Goal: Information Seeking & Learning: Check status

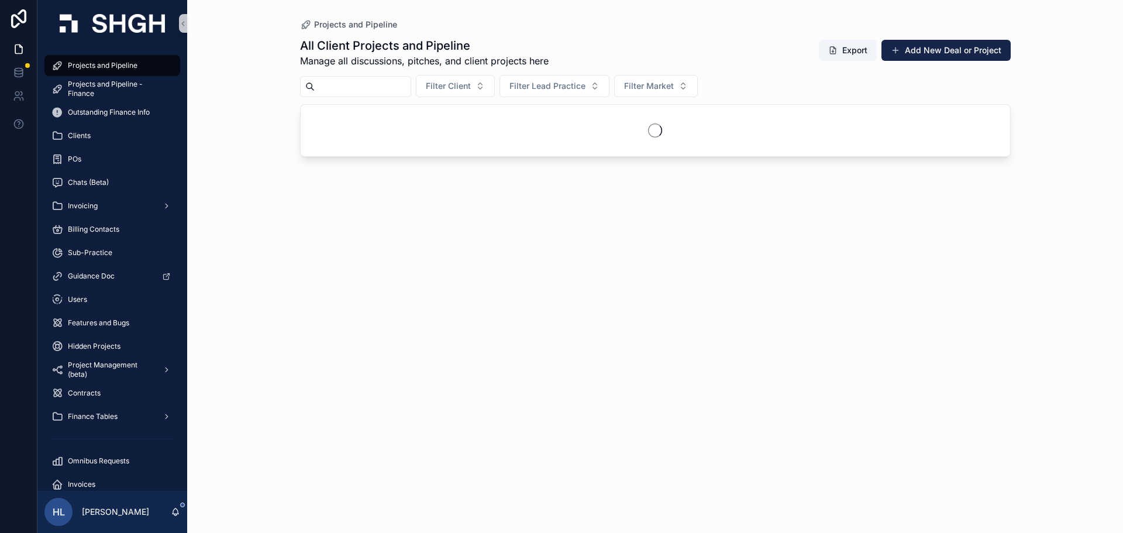
drag, startPoint x: 545, startPoint y: 122, endPoint x: 480, endPoint y: 95, distance: 70.5
click at [579, 83] on span "Filter Lead Practice" at bounding box center [548, 86] width 76 height 12
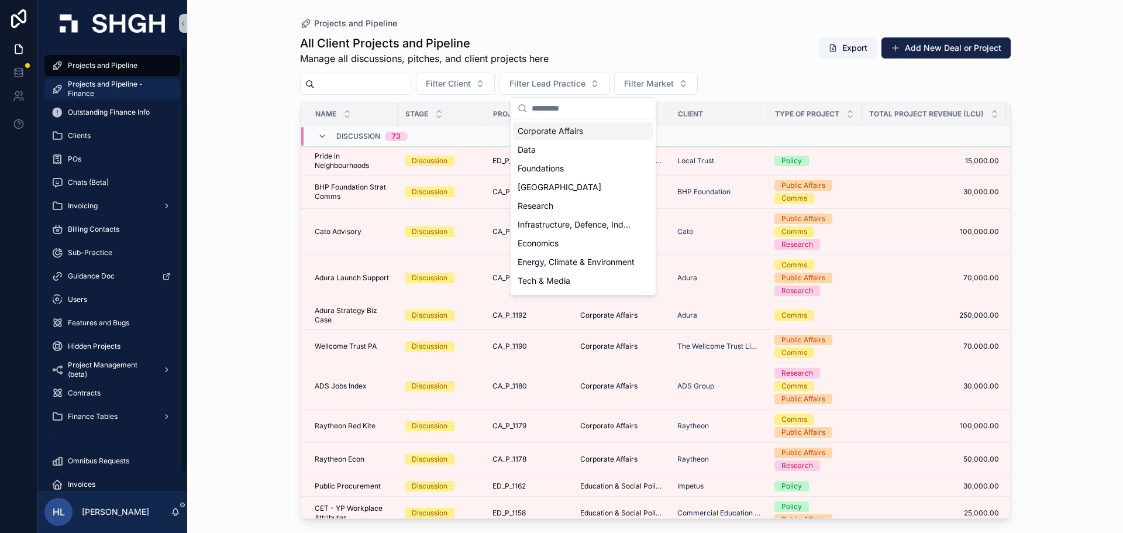
click at [88, 92] on span "Projects and Pipeline - Finance" at bounding box center [118, 89] width 101 height 19
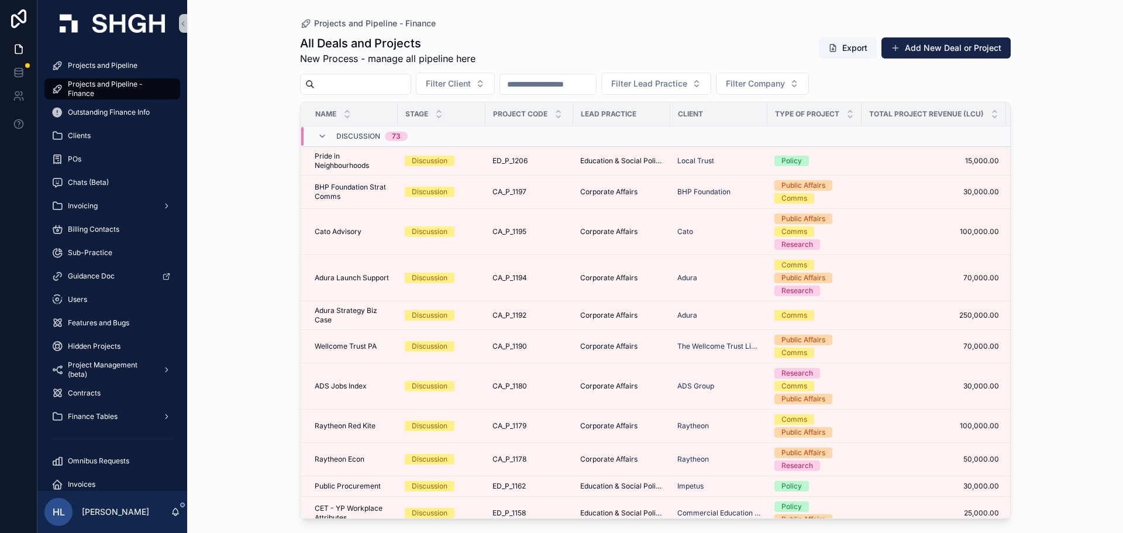
drag, startPoint x: 529, startPoint y: 80, endPoint x: 562, endPoint y: 84, distance: 33.6
click at [529, 80] on input "scrollable content" at bounding box center [548, 84] width 96 height 16
paste input "******"
type input "******"
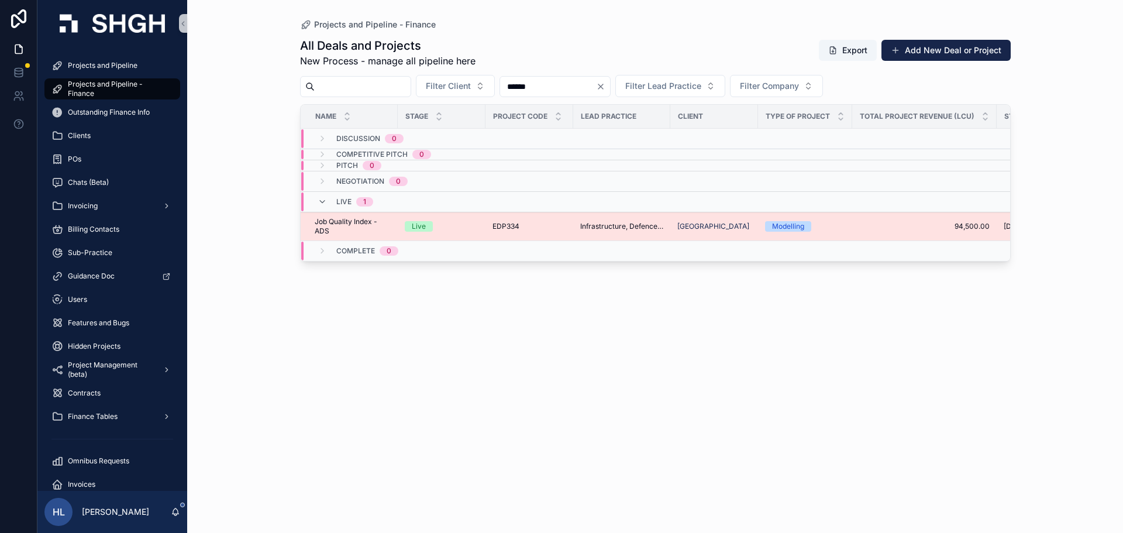
click at [462, 226] on div "Live" at bounding box center [442, 226] width 74 height 11
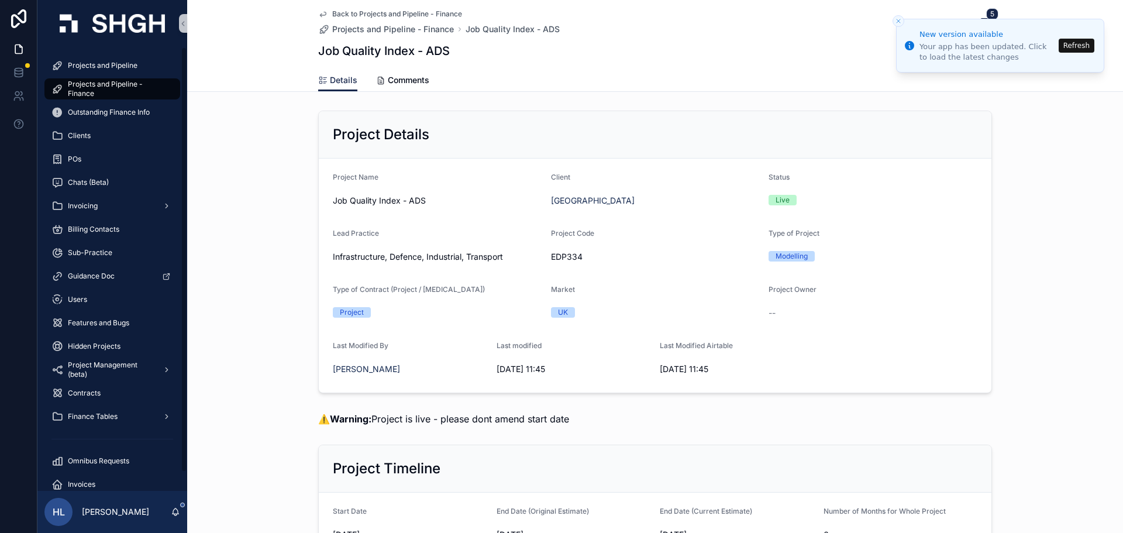
drag, startPoint x: 95, startPoint y: 85, endPoint x: 146, endPoint y: 100, distance: 53.0
click at [95, 85] on span "Projects and Pipeline - Finance" at bounding box center [118, 89] width 101 height 19
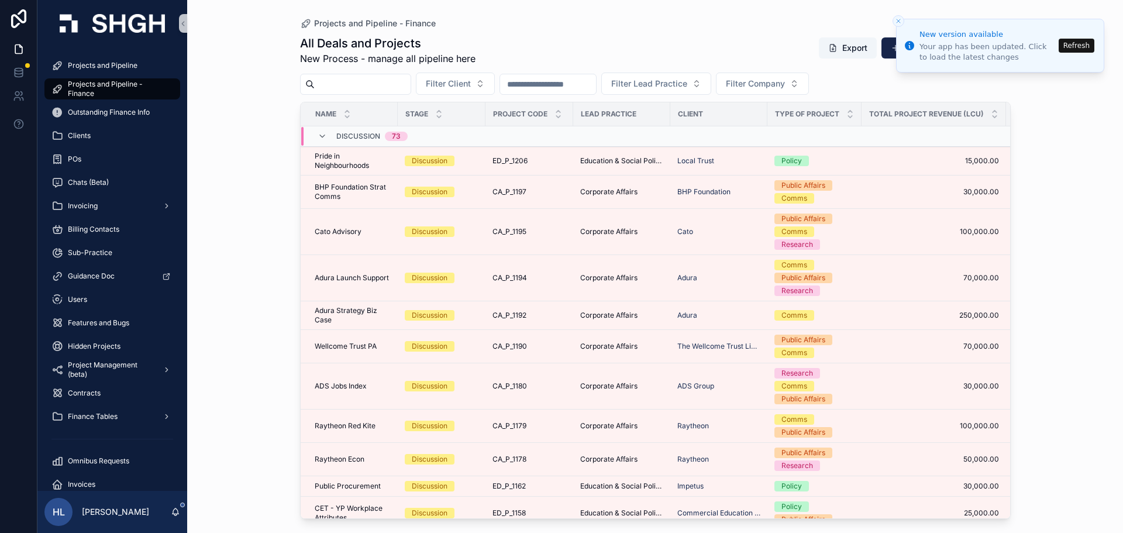
click at [1075, 46] on button "Refresh" at bounding box center [1077, 46] width 36 height 14
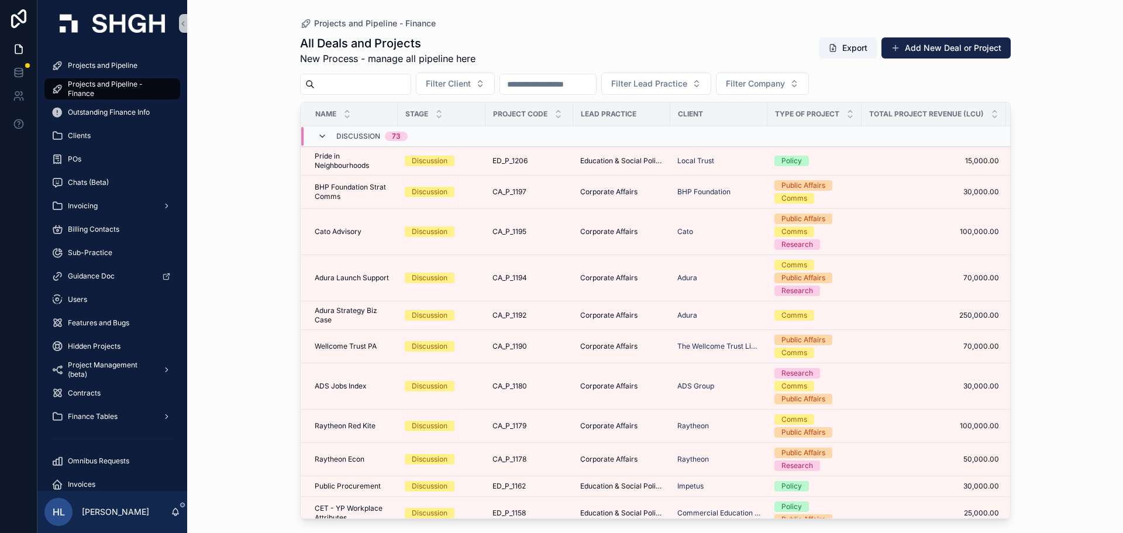
click at [323, 137] on icon "scrollable content" at bounding box center [322, 136] width 9 height 9
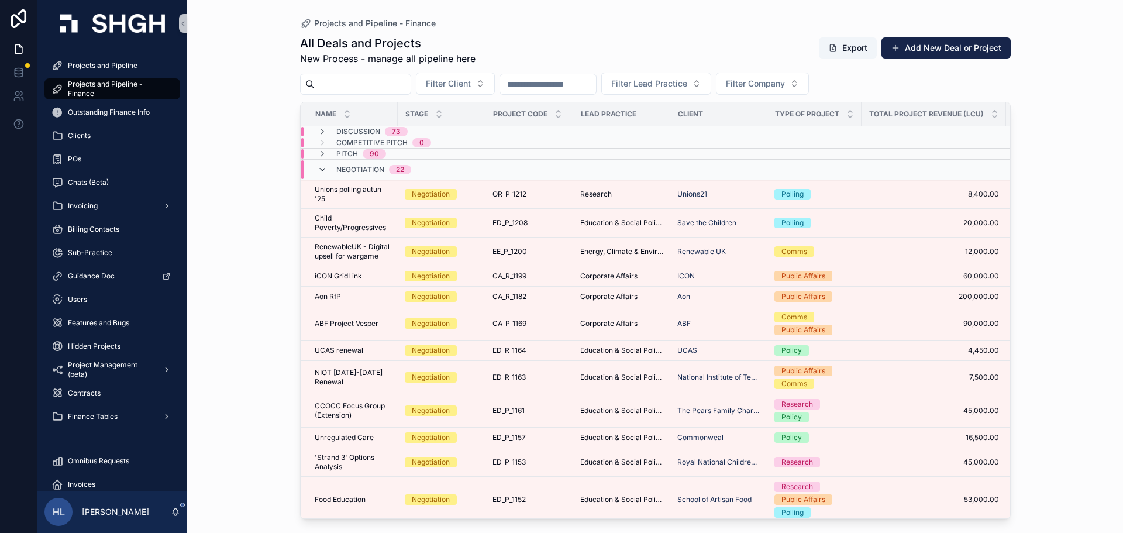
click at [318, 171] on icon "scrollable content" at bounding box center [322, 169] width 9 height 9
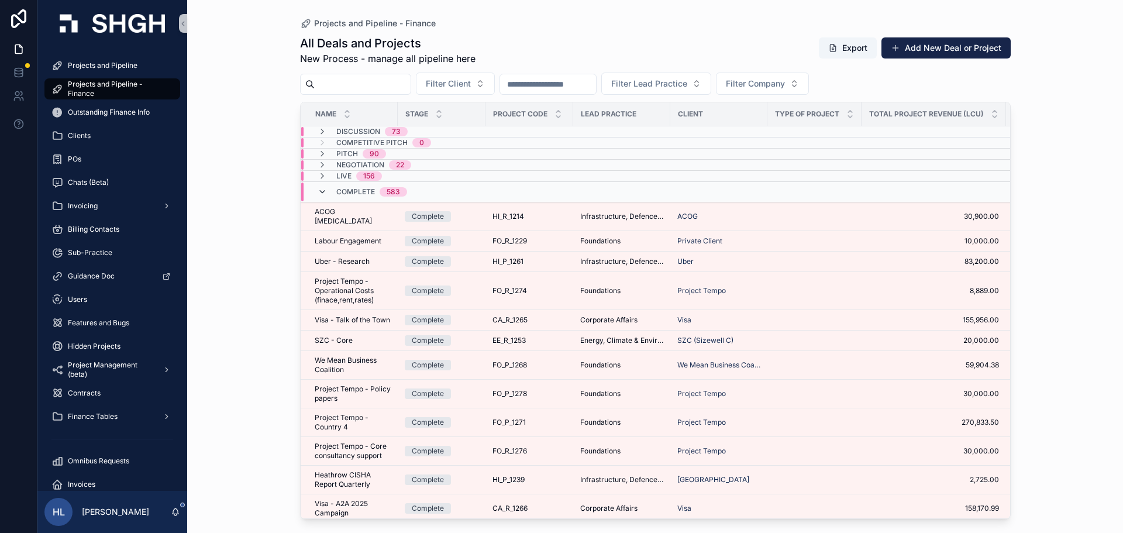
click at [320, 193] on icon "scrollable content" at bounding box center [322, 191] width 9 height 9
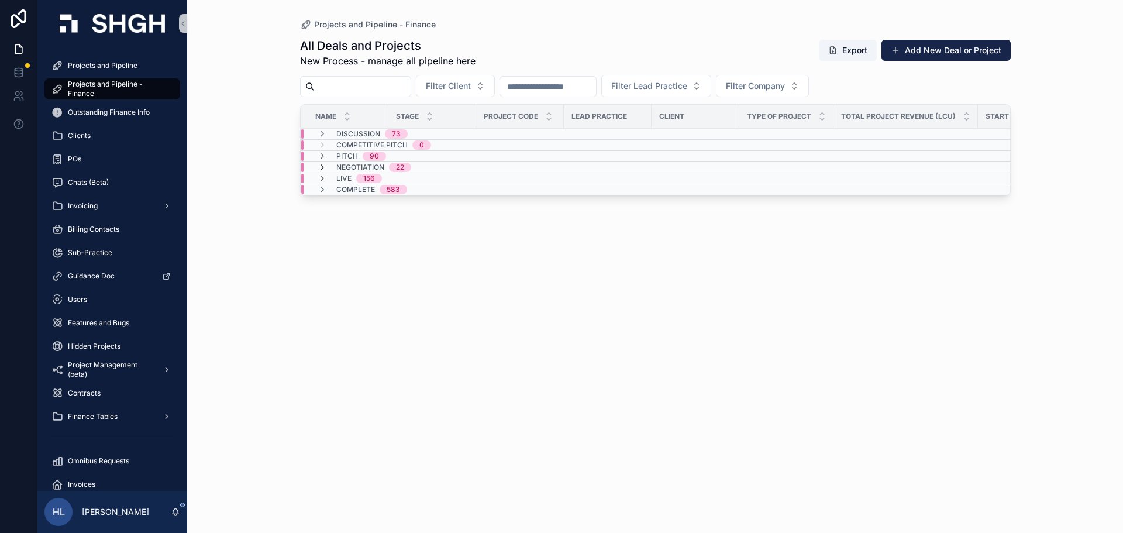
click at [321, 166] on icon "scrollable content" at bounding box center [322, 167] width 9 height 9
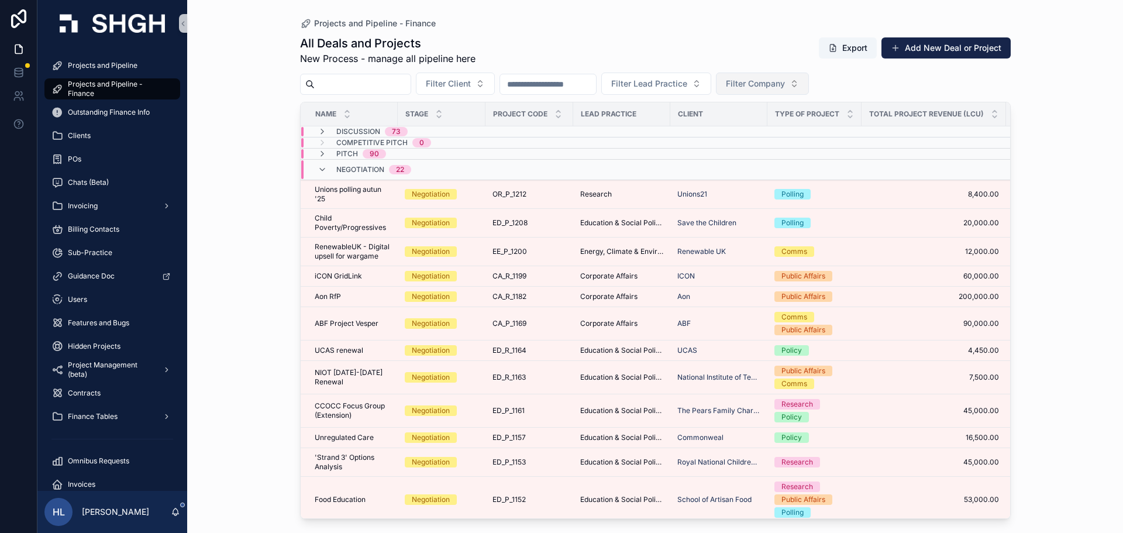
click at [800, 77] on button "Filter Company" at bounding box center [762, 84] width 93 height 22
click at [806, 134] on div "[GEOGRAPHIC_DATA]" at bounding box center [821, 131] width 140 height 19
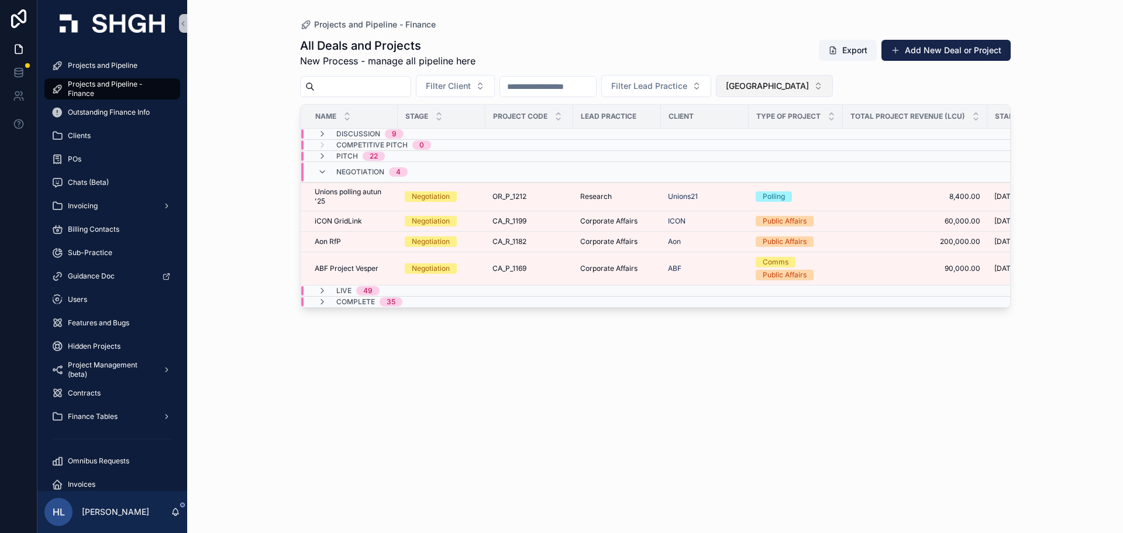
click at [809, 83] on span "[GEOGRAPHIC_DATA]" at bounding box center [767, 86] width 83 height 12
click at [781, 171] on div "Public First" at bounding box center [815, 170] width 140 height 19
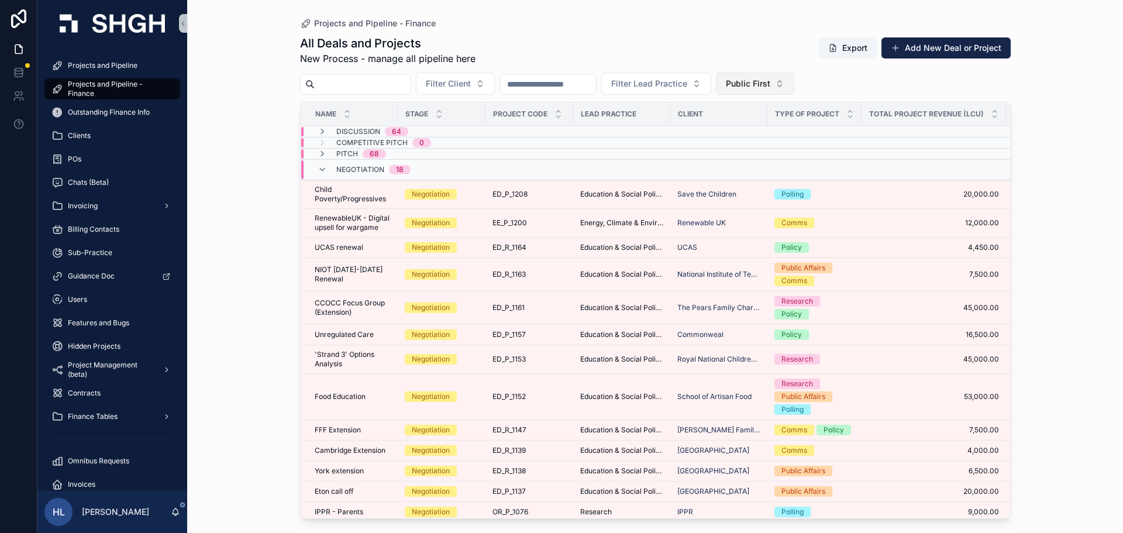
click at [771, 84] on span "Public First" at bounding box center [748, 84] width 44 height 12
click at [794, 126] on div "None" at bounding box center [813, 131] width 140 height 19
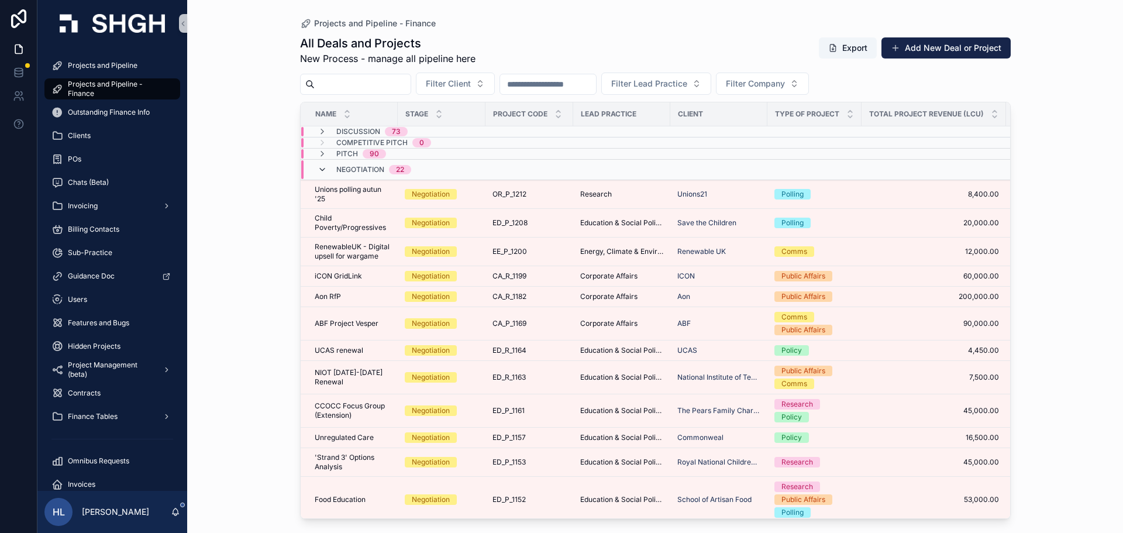
click at [318, 170] on icon "scrollable content" at bounding box center [322, 169] width 9 height 9
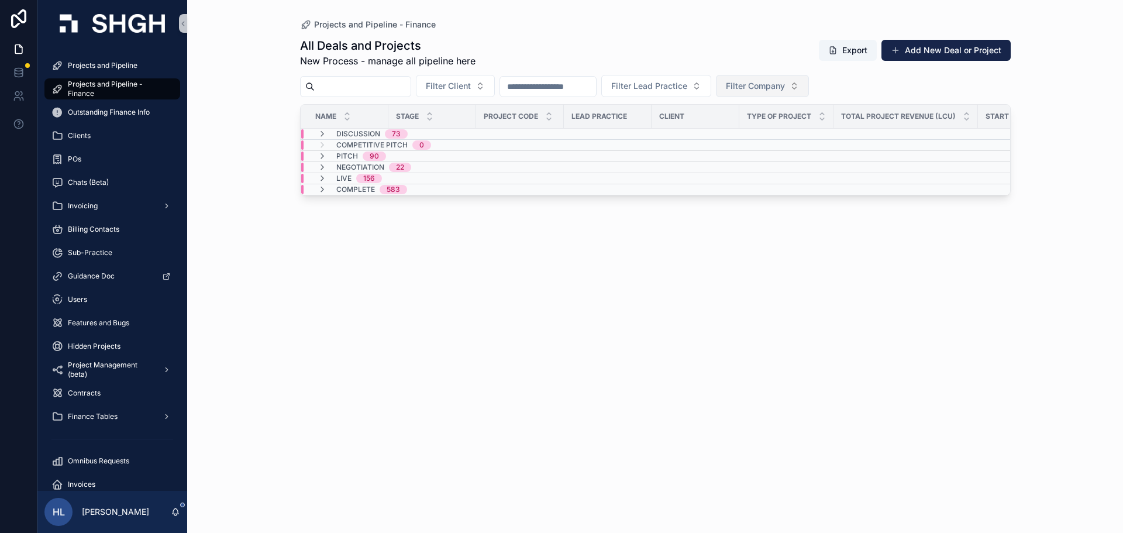
click at [785, 80] on span "Filter Company" at bounding box center [755, 86] width 59 height 12
click at [795, 149] on div "Public First" at bounding box center [821, 152] width 140 height 19
click at [771, 90] on span "Public First" at bounding box center [748, 86] width 44 height 12
click at [782, 149] on div "[GEOGRAPHIC_DATA]" at bounding box center [813, 152] width 140 height 19
click at [809, 89] on span "[GEOGRAPHIC_DATA]" at bounding box center [767, 86] width 83 height 12
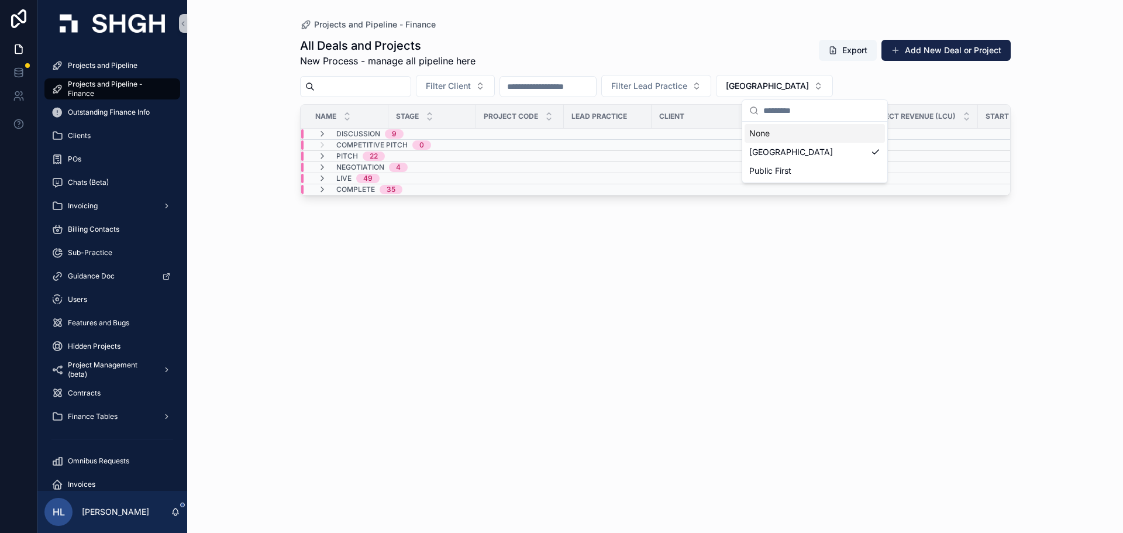
click at [787, 128] on div "None" at bounding box center [815, 133] width 140 height 19
